Goal: Transaction & Acquisition: Purchase product/service

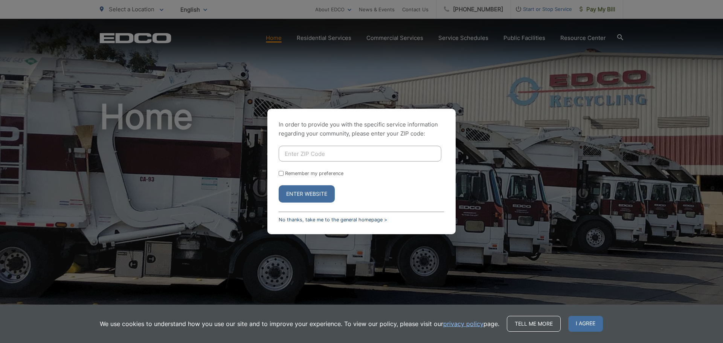
click at [314, 220] on link "No thanks, take me to the general homepage >" at bounding box center [333, 220] width 108 height 6
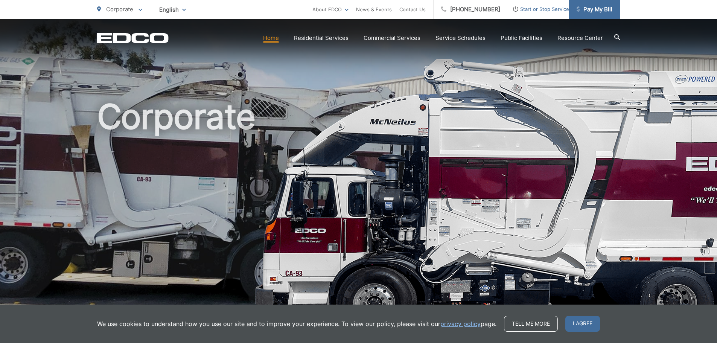
click at [590, 12] on span "Pay My Bill" at bounding box center [595, 9] width 36 height 9
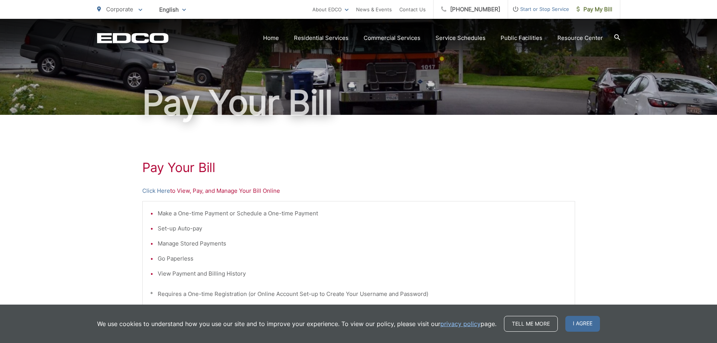
scroll to position [38, 0]
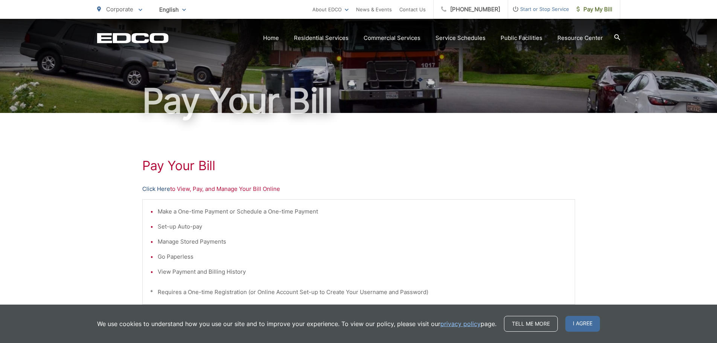
click at [168, 189] on link "Click Here" at bounding box center [156, 188] width 28 height 9
